Goal: Browse casually

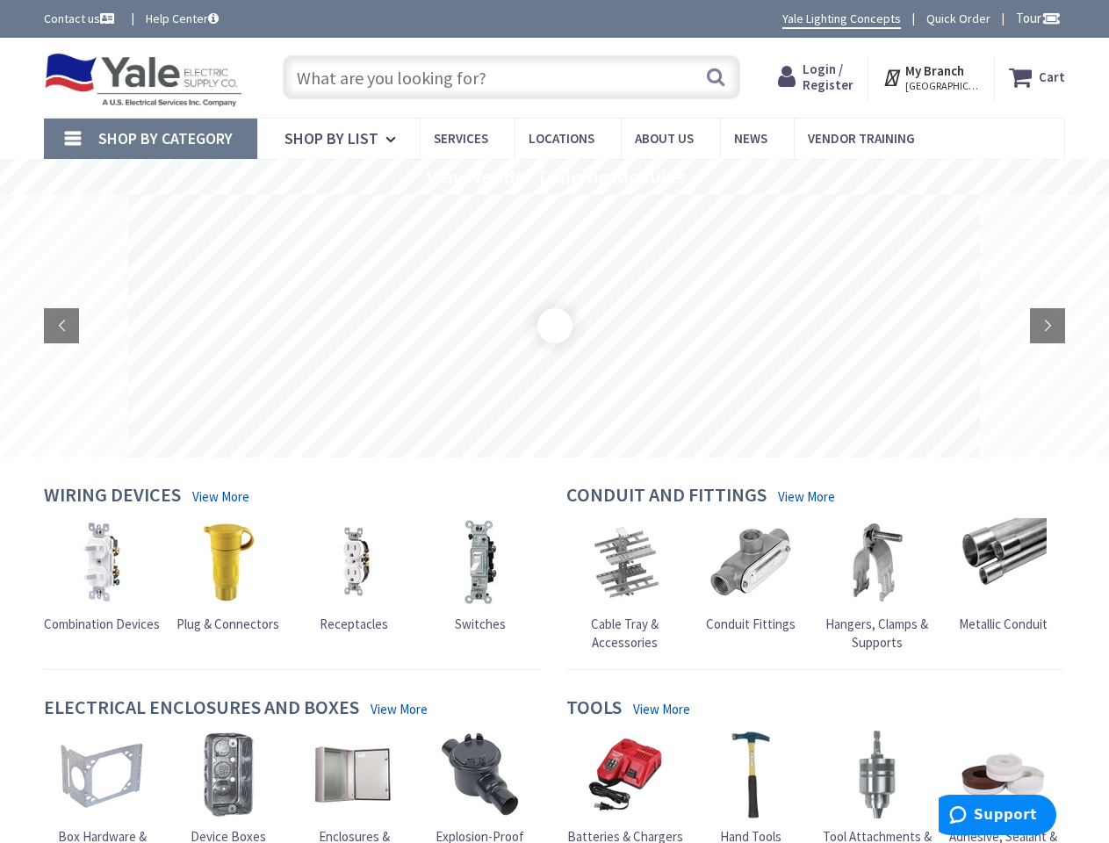
click at [554, 421] on rs-layer at bounding box center [553, 325] width 851 height 263
click at [1035, 18] on span "Tour" at bounding box center [1038, 18] width 45 height 17
click at [1050, 18] on div at bounding box center [554, 421] width 1109 height 843
click at [932, 77] on strong "My Branch" at bounding box center [934, 70] width 59 height 17
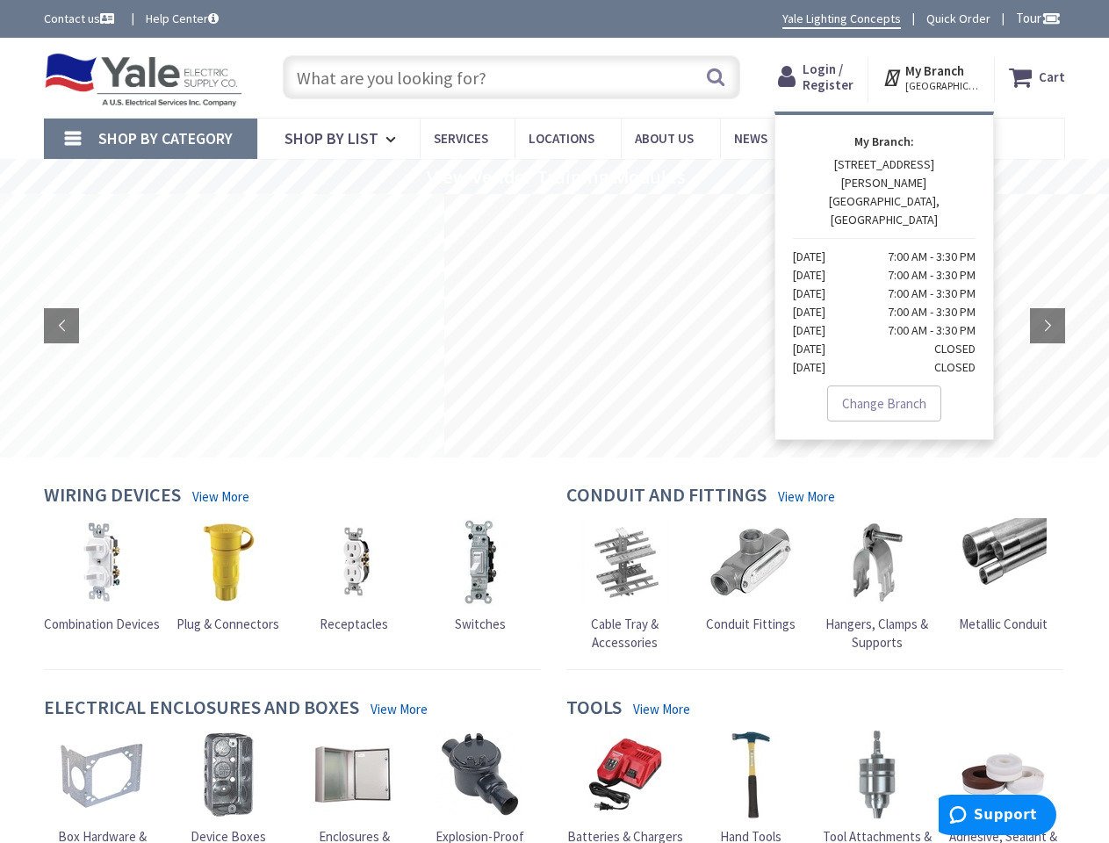
click at [150, 139] on span "Shop By Category" at bounding box center [165, 138] width 134 height 20
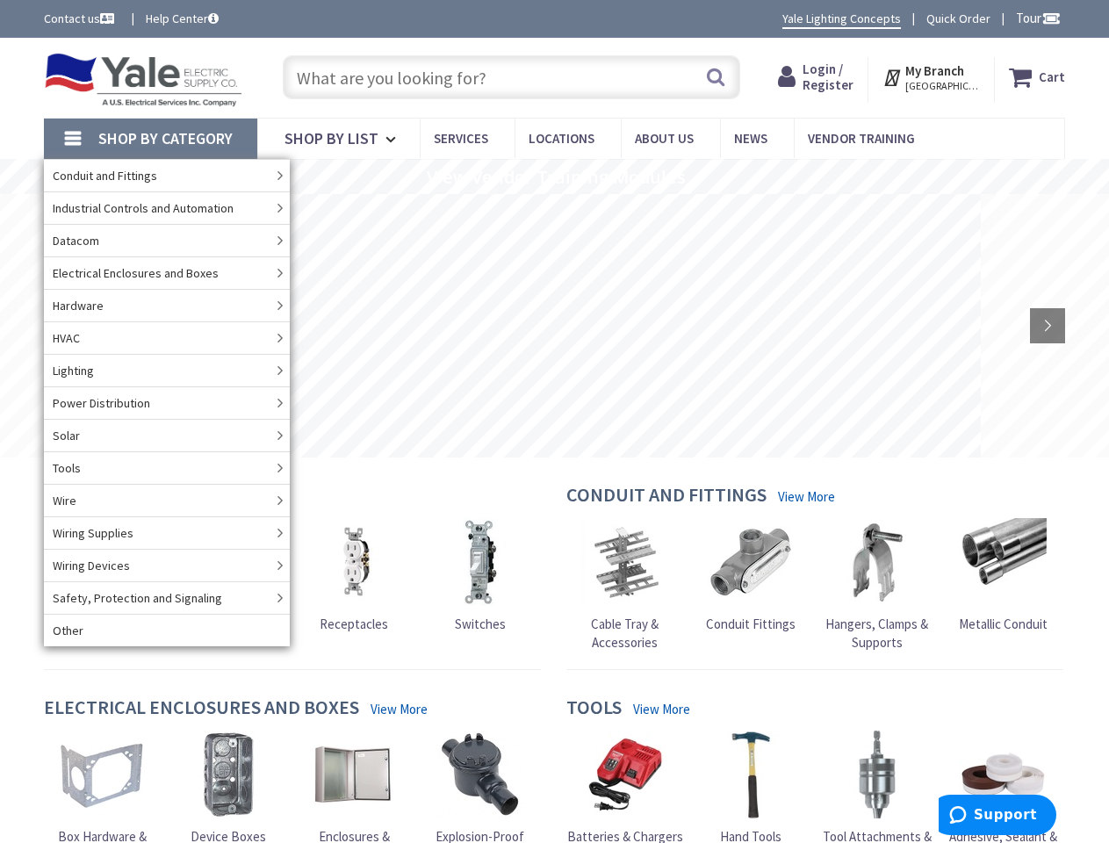
click at [554, 176] on rs-slide "View Vendor Training Modules" at bounding box center [554, 176] width 1109 height 35
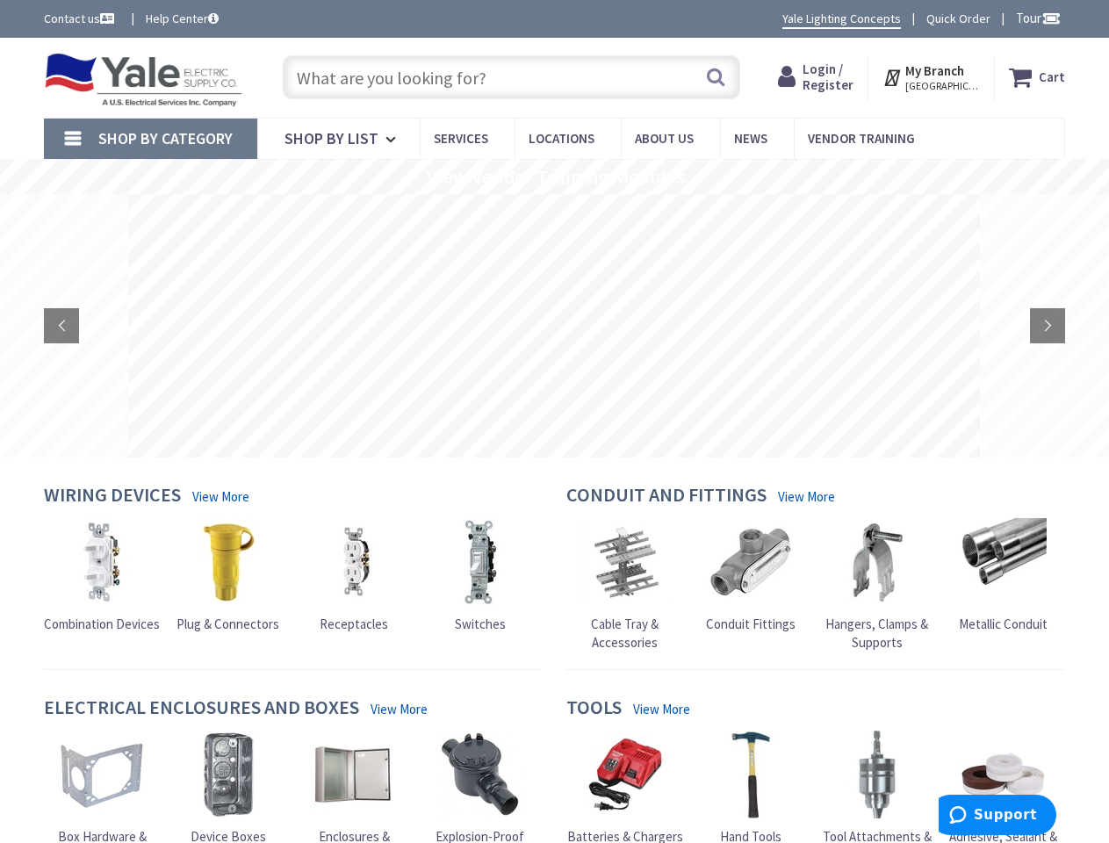
click at [554, 326] on rs-slide at bounding box center [553, 325] width 851 height 263
click at [61, 326] on rs-arrow at bounding box center [61, 325] width 35 height 35
